Goal: Task Accomplishment & Management: Manage account settings

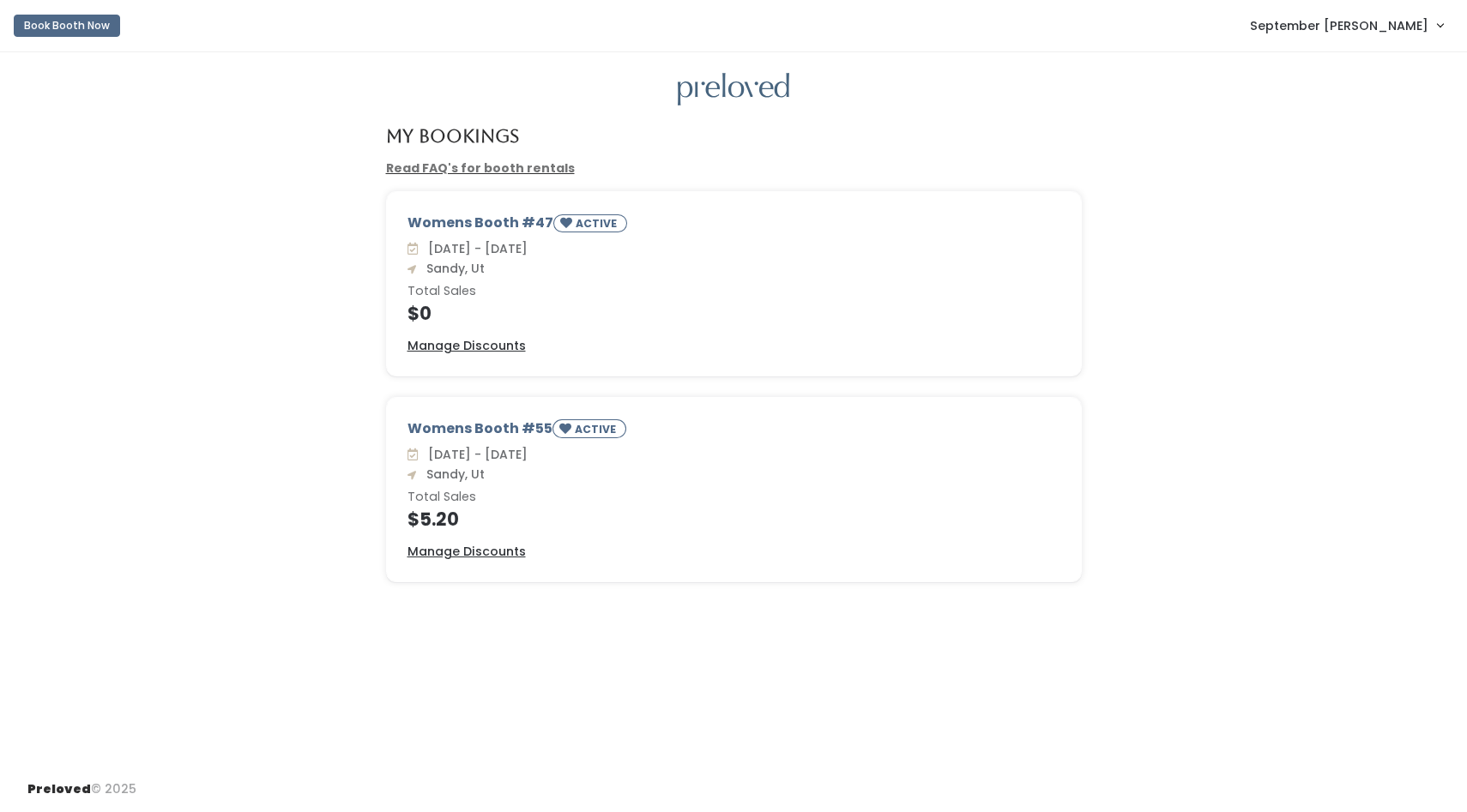
click at [1439, 28] on link "September [PERSON_NAME]" at bounding box center [1346, 25] width 227 height 37
click at [1352, 152] on button "Logout" at bounding box center [1383, 144] width 153 height 31
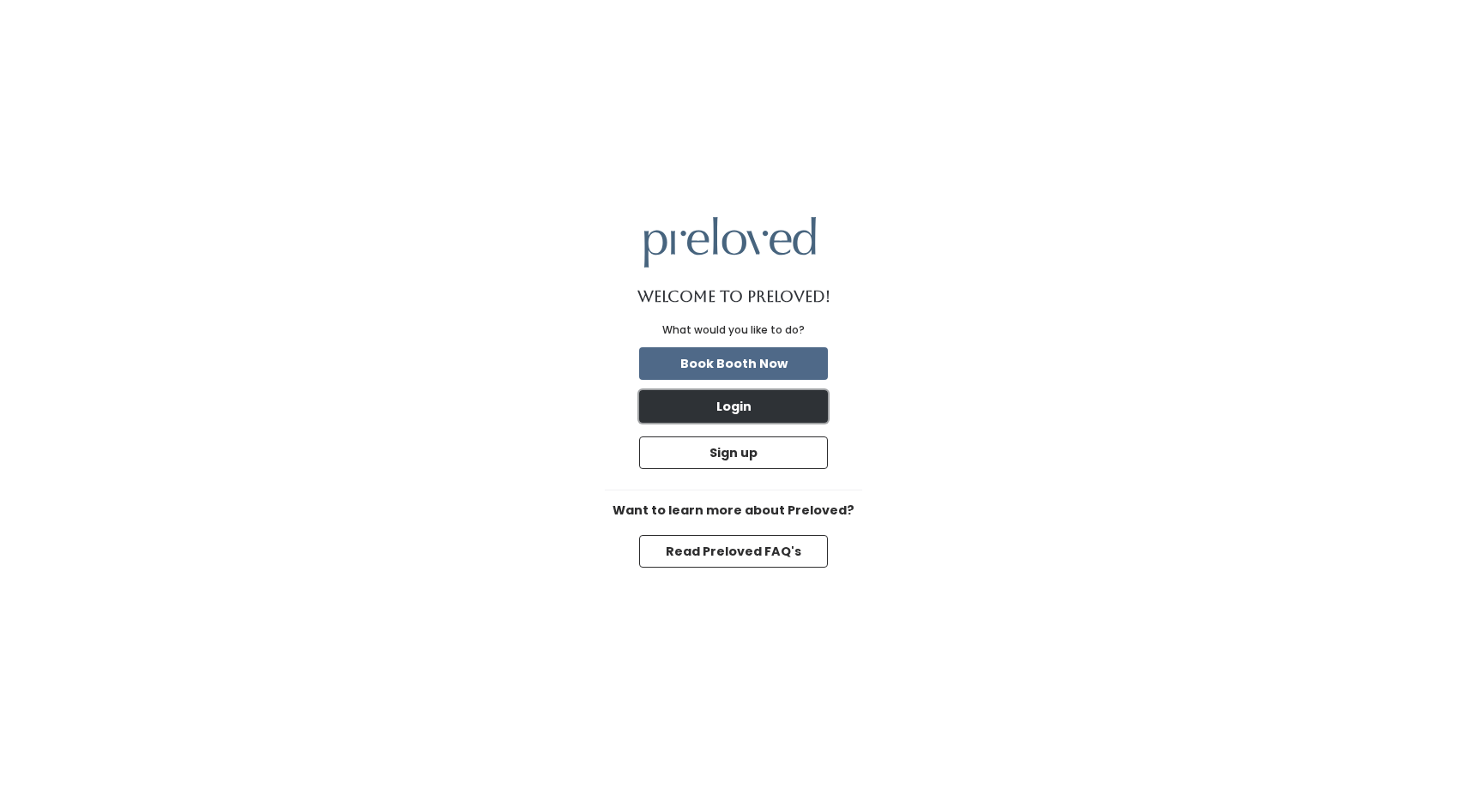
click at [763, 392] on button "Login" at bounding box center [733, 406] width 189 height 33
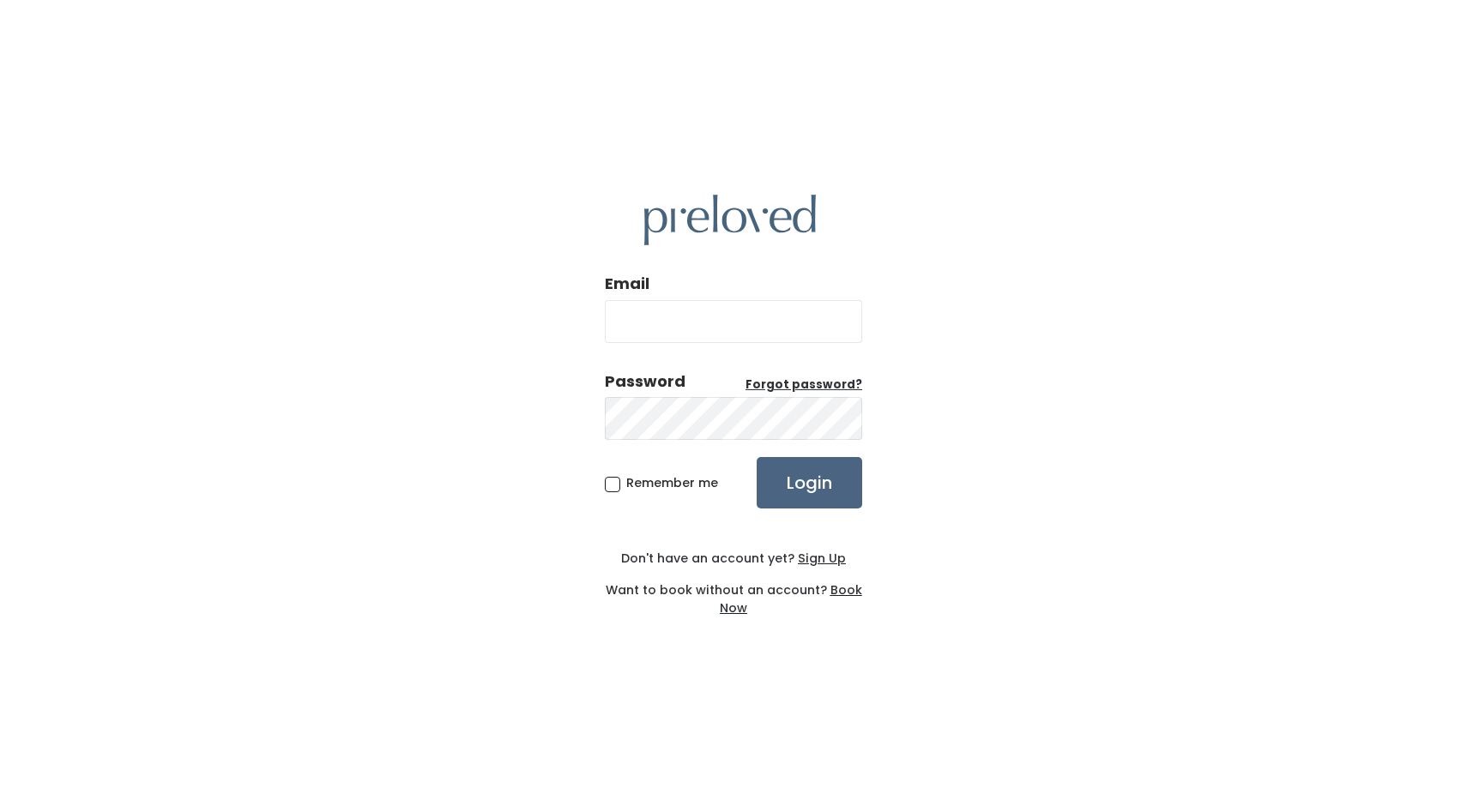
type input "[EMAIL_ADDRESS][DOMAIN_NAME]"
click at [817, 486] on input "Login" at bounding box center [809, 483] width 105 height 52
